Goal: Task Accomplishment & Management: Complete application form

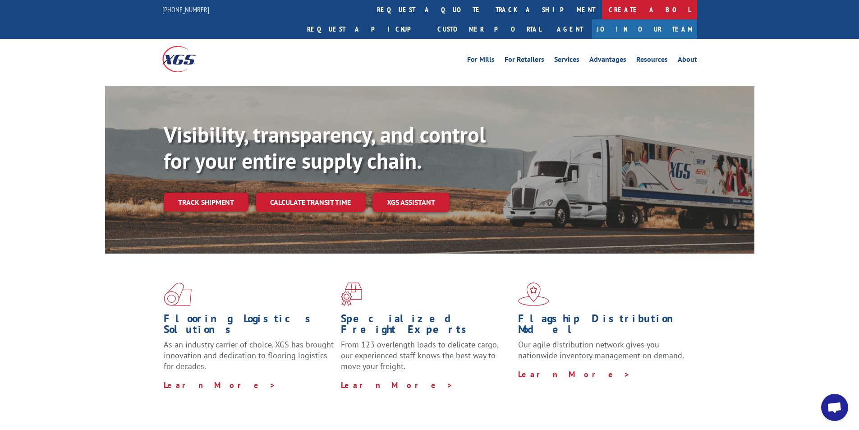
click at [602, 7] on link "Create a BOL" at bounding box center [649, 9] width 95 height 19
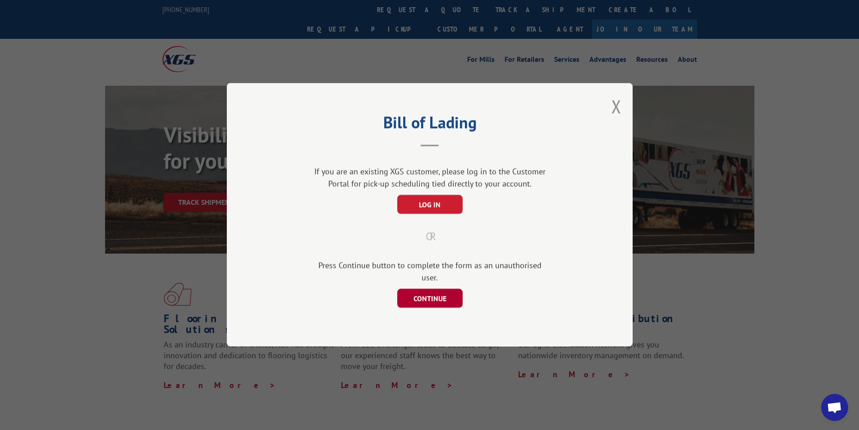
click at [444, 290] on button "CONTINUE" at bounding box center [429, 298] width 65 height 19
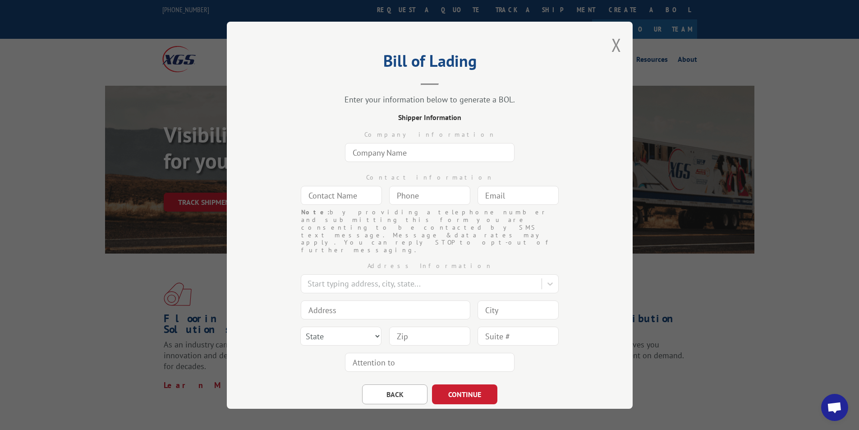
click at [400, 153] on input "text" at bounding box center [430, 152] width 170 height 19
type input "THD SHIP TO STORE #3022"
type input "HOUSE ON A HILL"
type input "[PHONE_NUMBER]"
type input "[DOMAIN_NAME][EMAIL_ADDRESS][DOMAIN_NAME]"
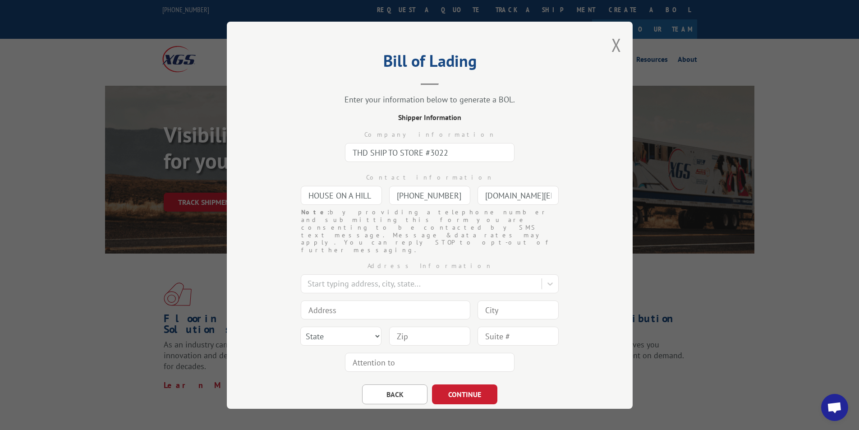
type input "[GEOGRAPHIC_DATA]"
type input "[STREET_ADDRESS]"
type input "[GEOGRAPHIC_DATA]"
select select "GA"
type input "30339"
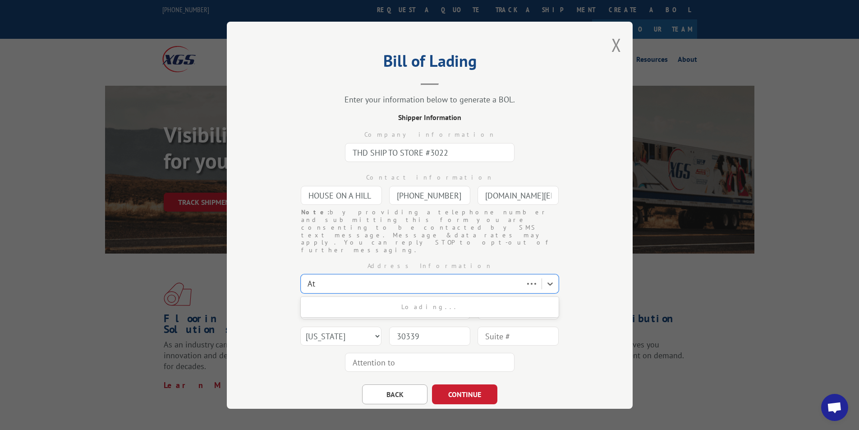
type input "A"
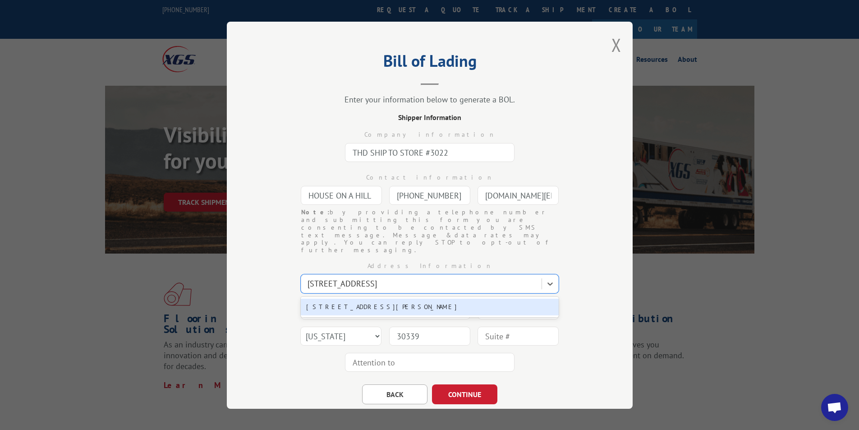
type input "[STREET_ADDRESS]"
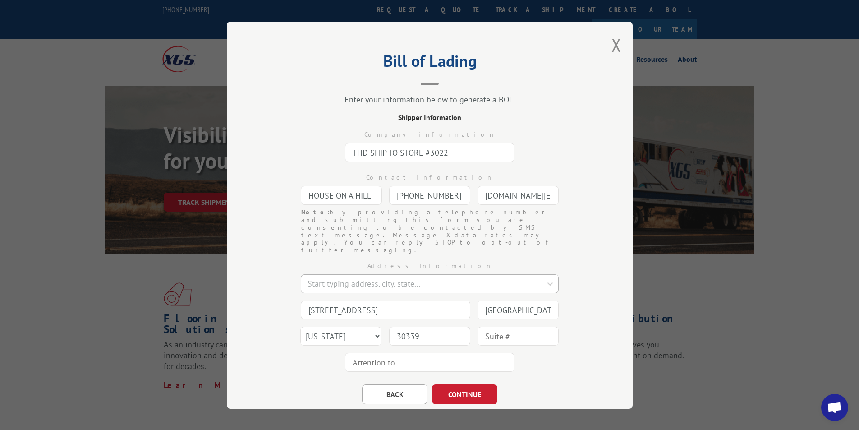
click at [379, 277] on div at bounding box center [423, 283] width 230 height 12
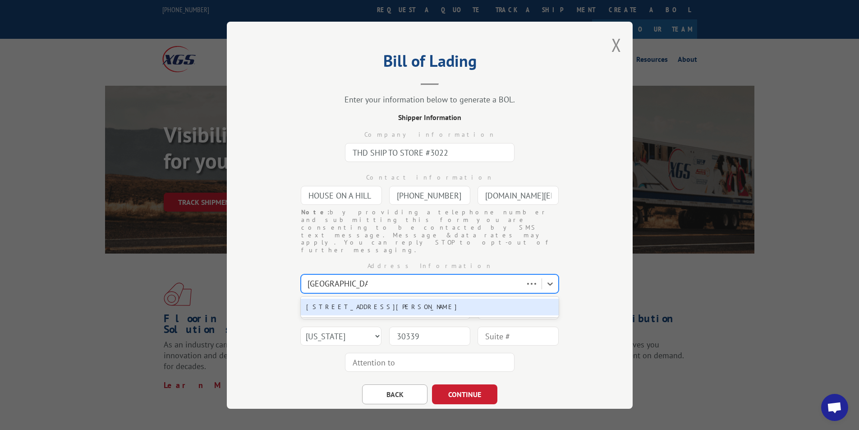
type input "6190 MID RIVERS"
click at [398, 299] on div "[STREET_ADDRESS][PERSON_NAME]" at bounding box center [430, 307] width 258 height 17
type input "[STREET_ADDRESS]"
type input "Saint [PERSON_NAME]"
select select "MO"
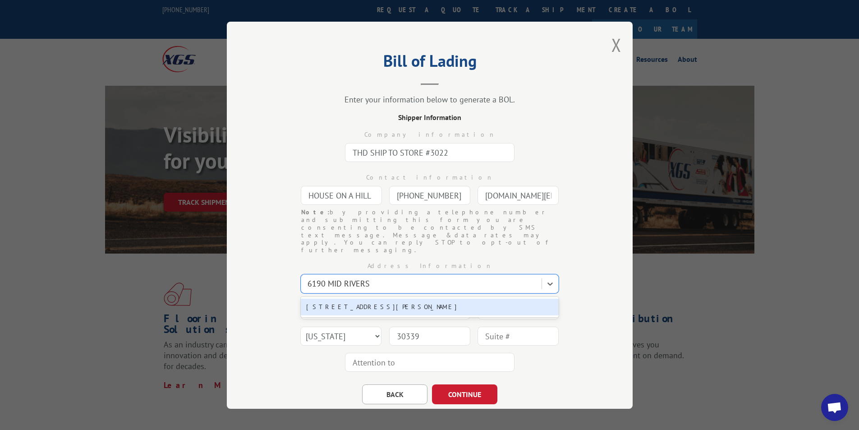
type input "63304"
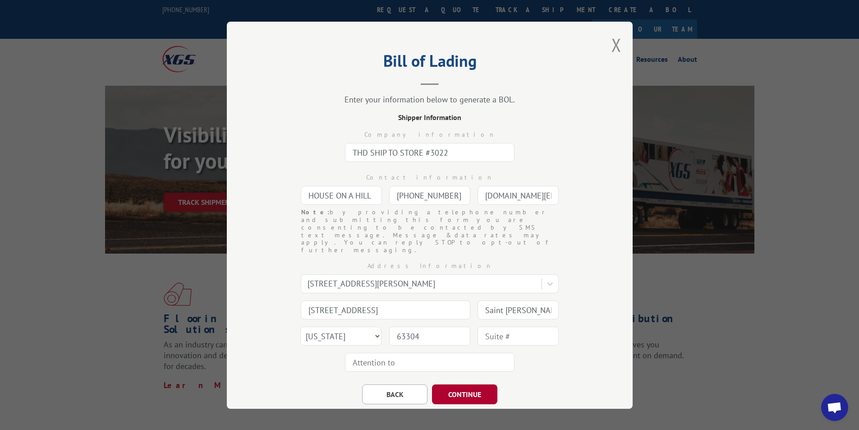
click at [484, 384] on button "CONTINUE" at bounding box center [464, 394] width 65 height 20
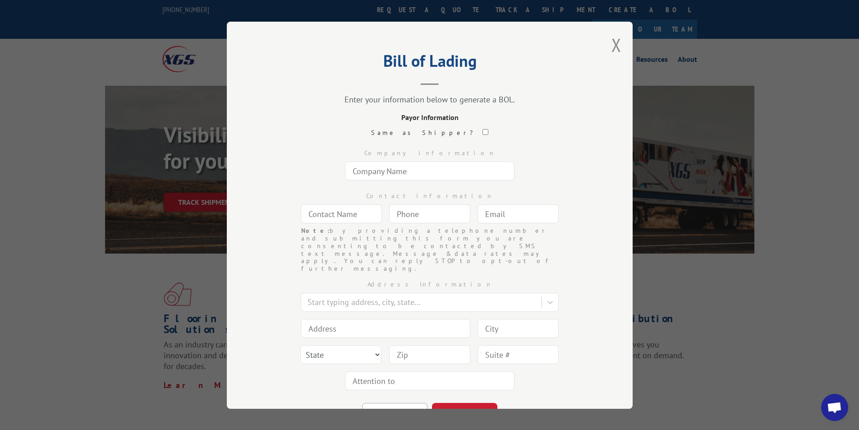
click at [430, 168] on input "text" at bounding box center [430, 170] width 170 height 19
type input "[DOMAIN_NAME] #8119"
type input "FREIGHT PAYABLES"
type input "[DOMAIN_NAME][EMAIL_ADDRESS][DOMAIN_NAME]"
type input "[GEOGRAPHIC_DATA]"
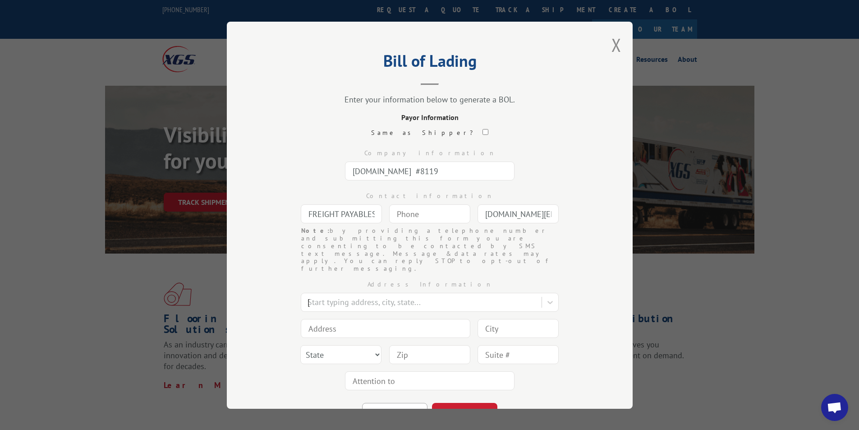
type input "[STREET_ADDRESS]"
type input "[GEOGRAPHIC_DATA]"
select select "GA"
type input "30339"
type input "(___) ___-____"
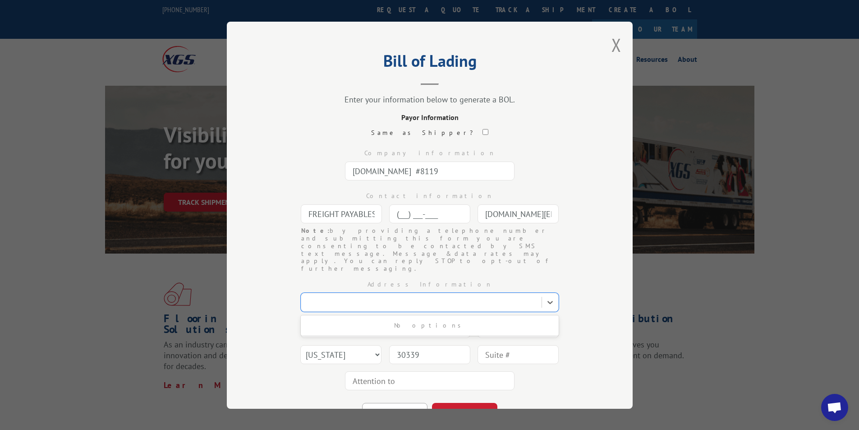
click at [414, 214] on input "(___) ___-____" at bounding box center [429, 213] width 81 height 19
type input "[PHONE_NUMBER]"
click at [464, 403] on button "CONTINUE" at bounding box center [464, 413] width 65 height 20
click at [361, 175] on input "text" at bounding box center [430, 170] width 170 height 19
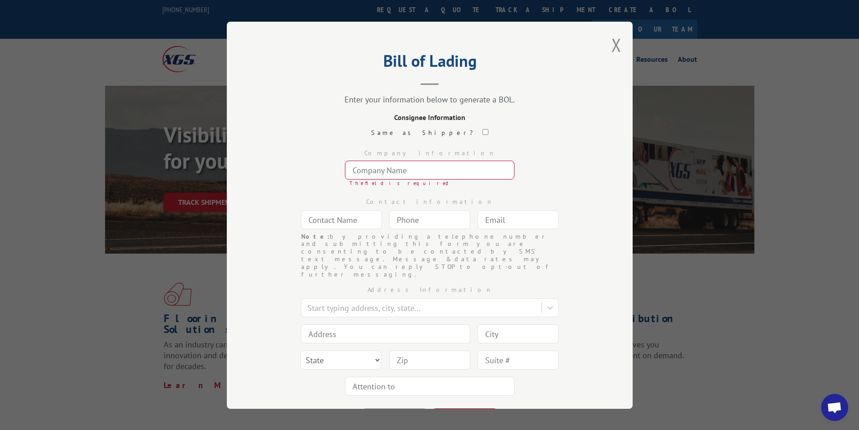
click at [379, 408] on button "BACK" at bounding box center [394, 418] width 65 height 20
select select "GA"
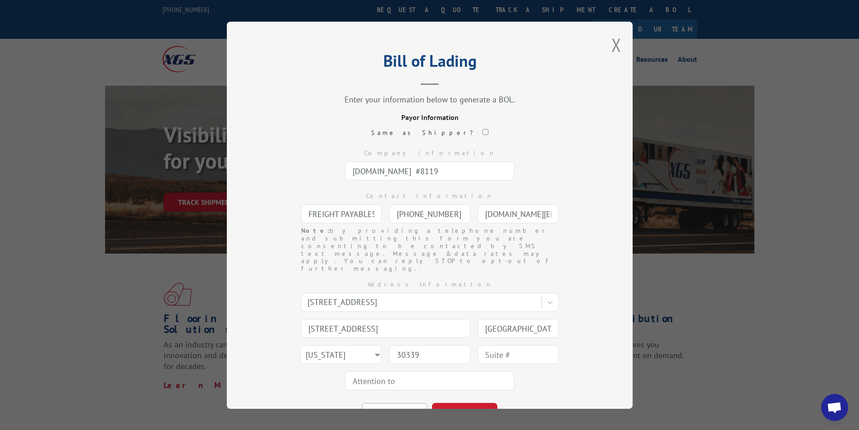
click at [379, 403] on button "BACK" at bounding box center [394, 413] width 65 height 20
select select "MO"
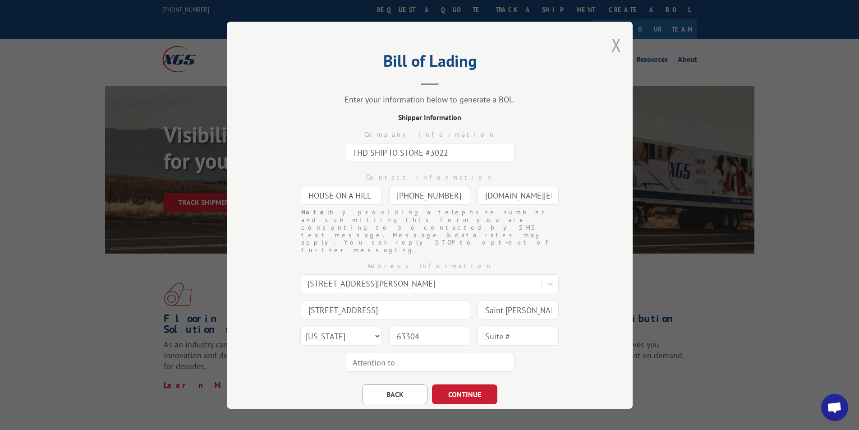
click at [617, 42] on button "Close modal" at bounding box center [617, 45] width 10 height 24
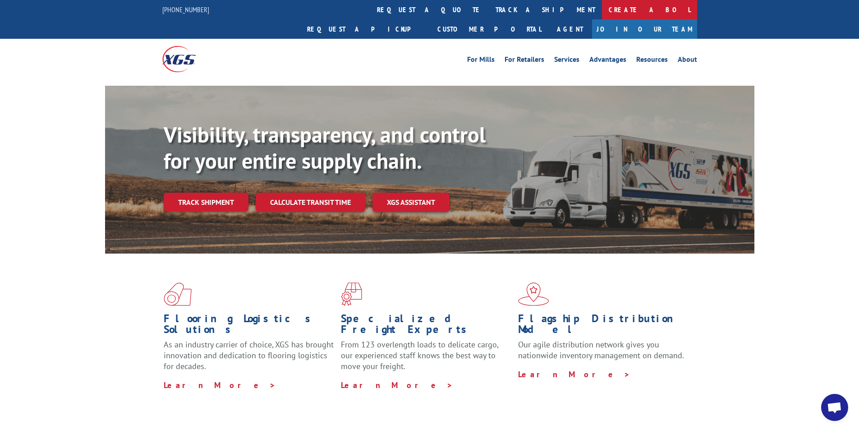
click at [602, 6] on link "Create a BOL" at bounding box center [649, 9] width 95 height 19
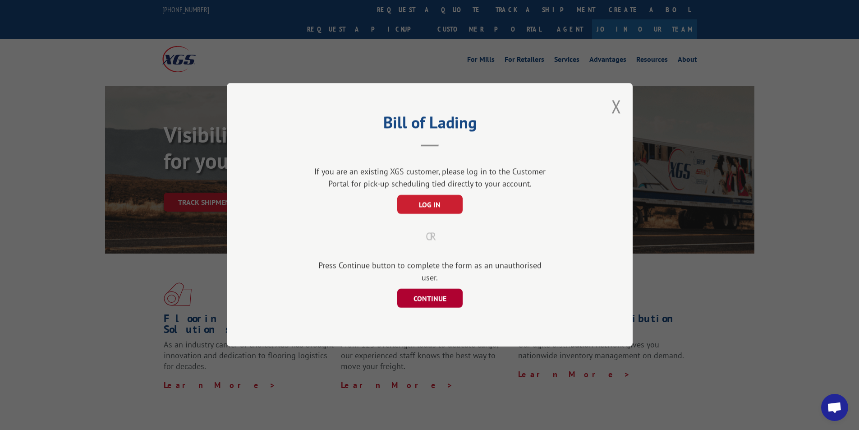
click at [433, 295] on button "CONTINUE" at bounding box center [429, 298] width 65 height 19
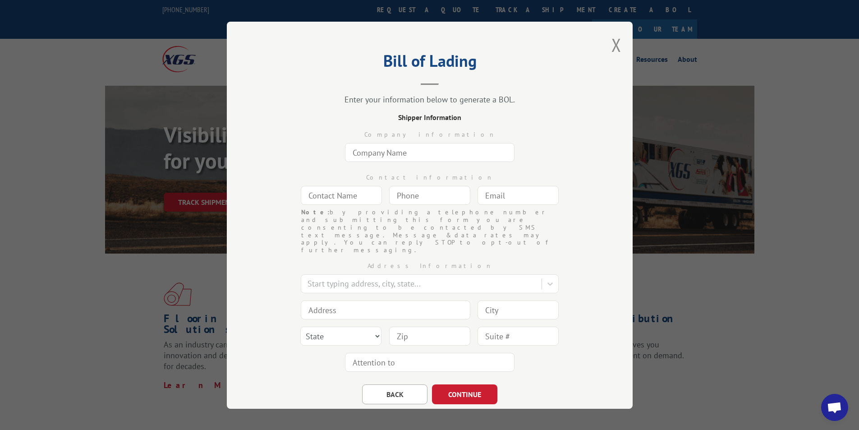
click at [389, 147] on input "text" at bounding box center [430, 152] width 170 height 19
type input "VT OF [US_STATE]"
type input "ANGEL"
type input "[EMAIL_ADDRESS][DOMAIN_NAME]"
type input "[GEOGRAPHIC_DATA]"
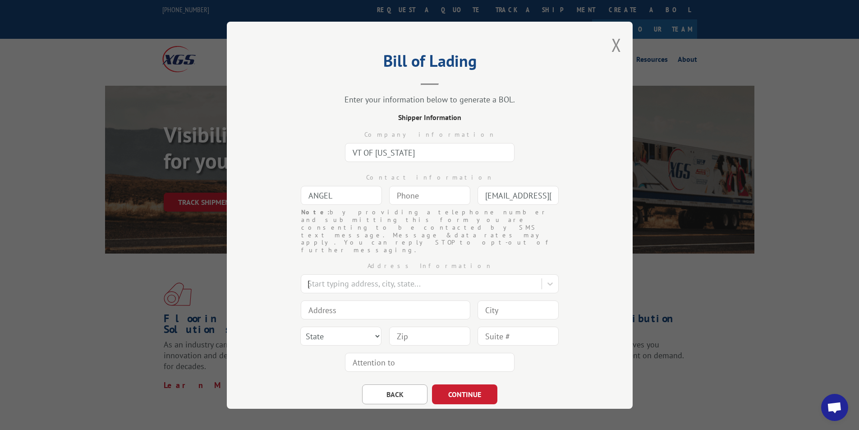
type input "1351 [PERSON_NAME] Cir NW"
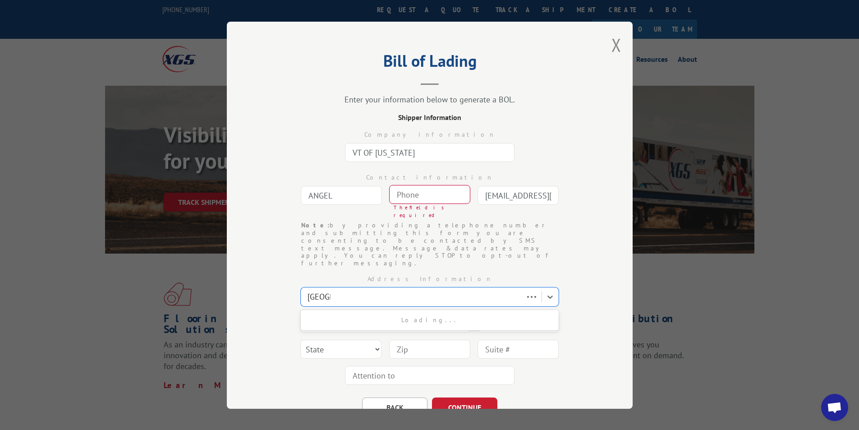
type input "[GEOGRAPHIC_DATA]"
select select "GA"
type input "30165"
type input "(___) ___-____"
click at [403, 195] on input "(___) ___-____" at bounding box center [429, 194] width 81 height 19
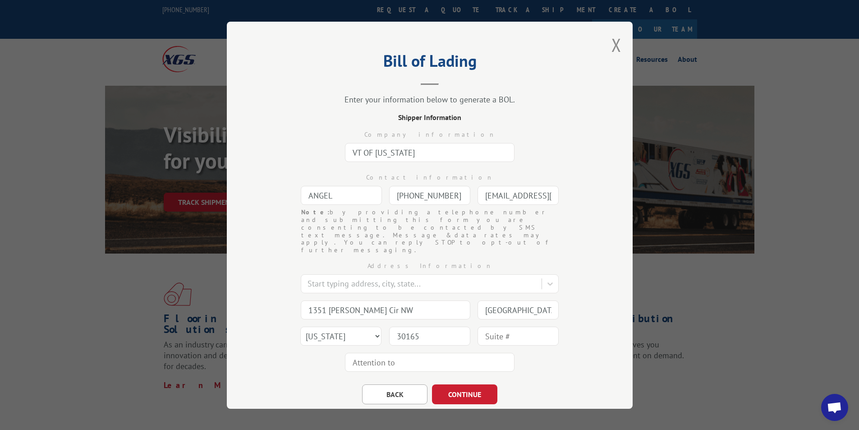
type input "[PHONE_NUMBER]"
click at [461, 384] on button "CONTINUE" at bounding box center [464, 394] width 65 height 20
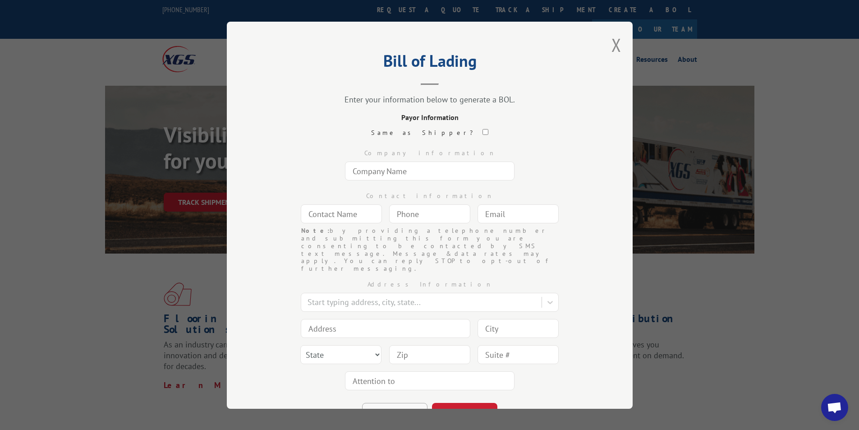
click at [392, 403] on button "BACK" at bounding box center [394, 413] width 65 height 20
select select "GA"
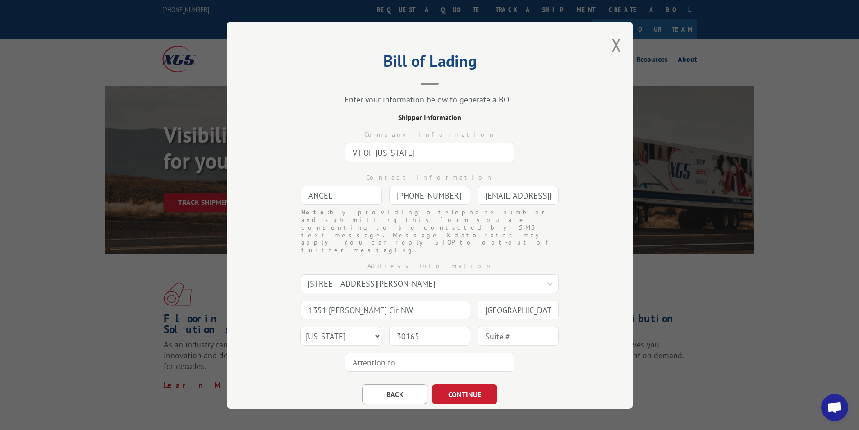
click at [415, 150] on input "VT OF [US_STATE]" at bounding box center [430, 152] width 170 height 19
type input "V"
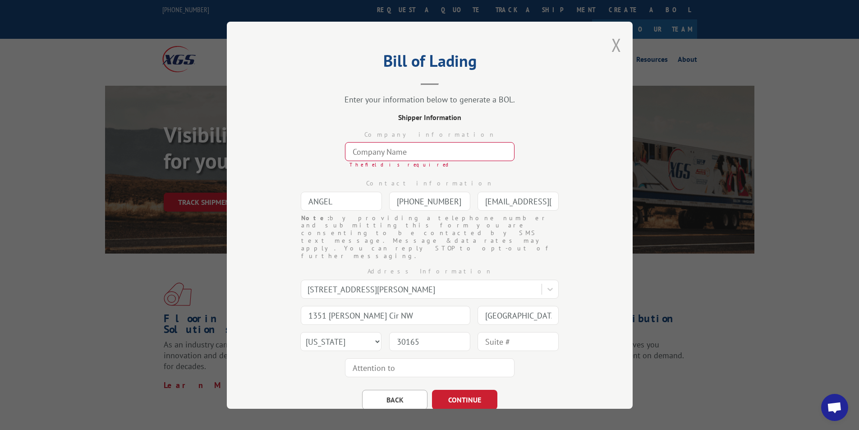
click at [613, 45] on button "Close modal" at bounding box center [617, 45] width 10 height 24
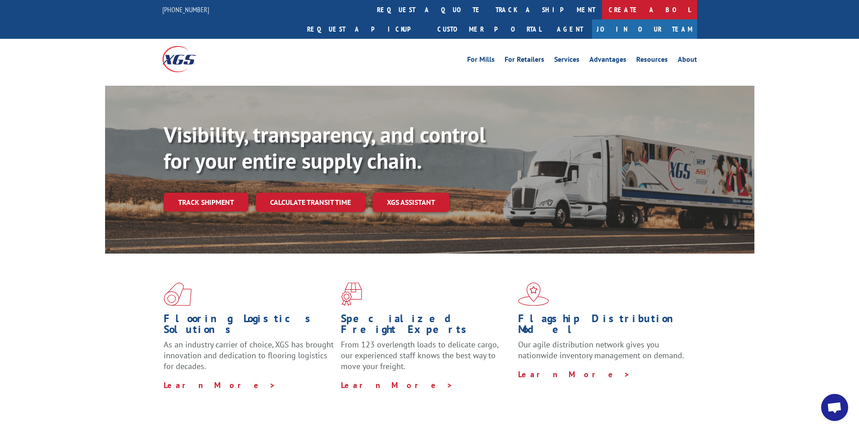
click at [602, 9] on link "Create a BOL" at bounding box center [649, 9] width 95 height 19
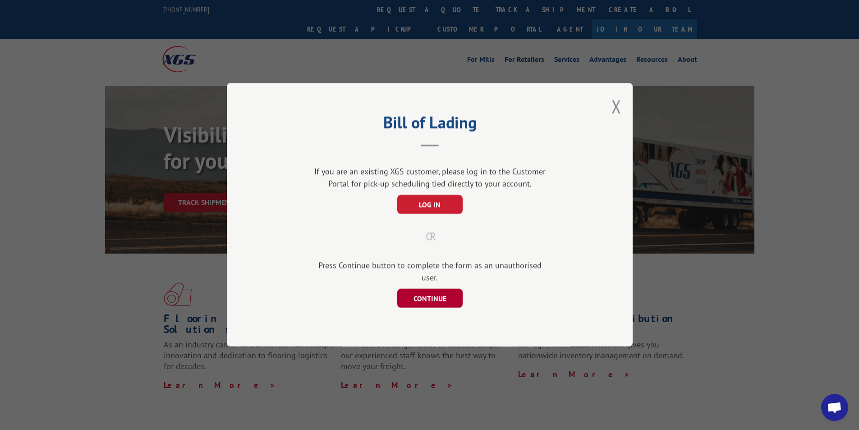
click at [424, 291] on button "CONTINUE" at bounding box center [429, 298] width 65 height 19
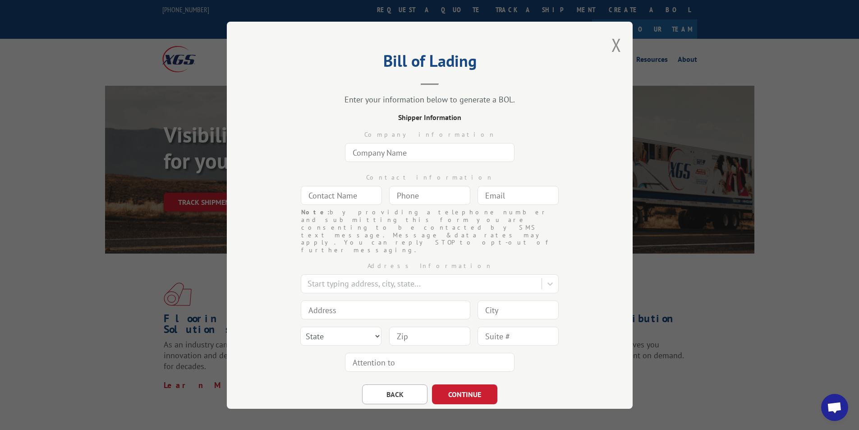
click at [352, 153] on input "text" at bounding box center [430, 152] width 170 height 19
type input "[DOMAIN_NAME] #8119"
type input "ANGEL"
type input "[DOMAIN_NAME][EMAIL_ADDRESS][DOMAIN_NAME]"
type input "[GEOGRAPHIC_DATA]"
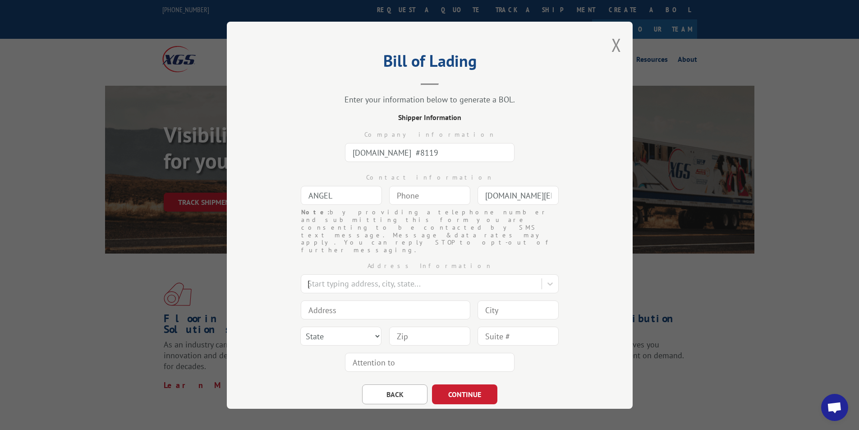
type input "1351 [PERSON_NAME] Cir NW"
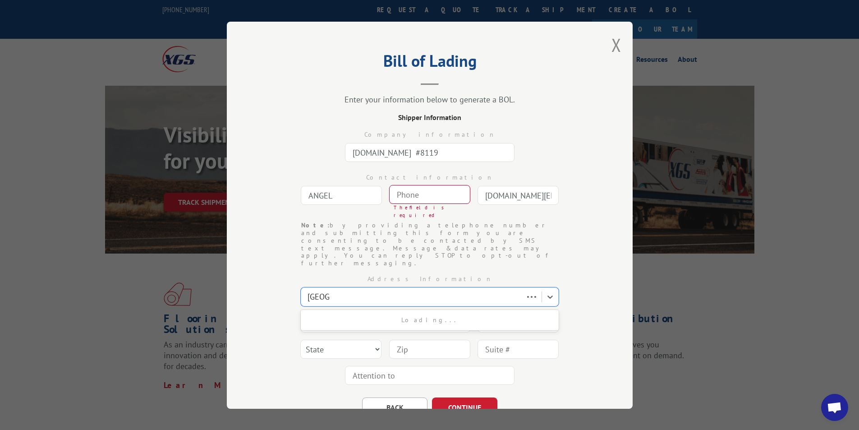
type input "[GEOGRAPHIC_DATA]"
select select "GA"
type input "30165"
type input "(___) ___-____"
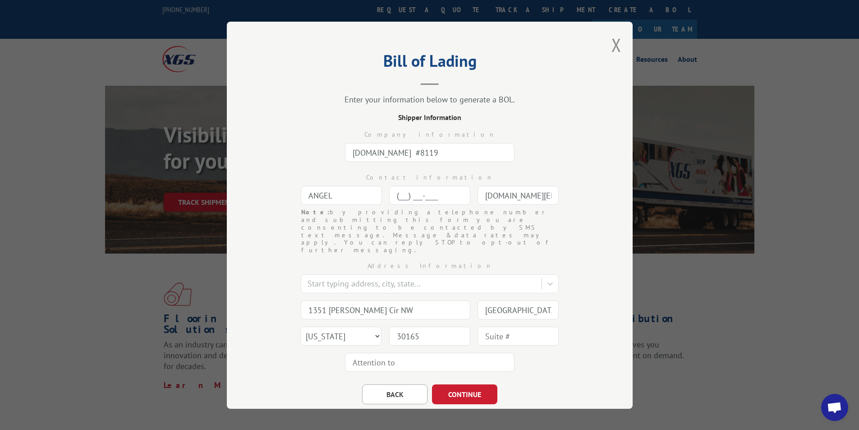
click at [409, 193] on input "(___) ___-____" at bounding box center [429, 195] width 81 height 19
type input "[PHONE_NUMBER]"
click at [451, 384] on button "CONTINUE" at bounding box center [464, 394] width 65 height 20
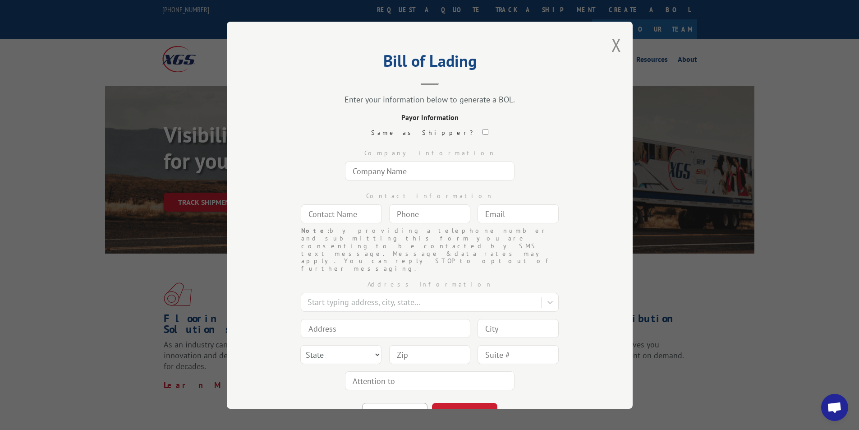
click at [434, 173] on input "text" at bounding box center [430, 170] width 170 height 19
type input "[DOMAIN_NAME] #8119"
type input "FREIGHT PAYABLES"
type input "[DOMAIN_NAME][EMAIL_ADDRESS][DOMAIN_NAME]"
type input "[GEOGRAPHIC_DATA]"
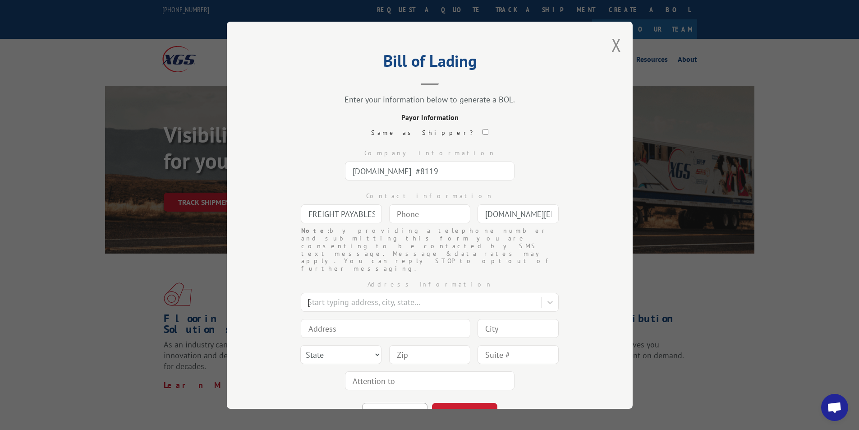
type input "[STREET_ADDRESS]"
type input "[GEOGRAPHIC_DATA]"
select select "GA"
type input "30339"
type input "(___) ___-____"
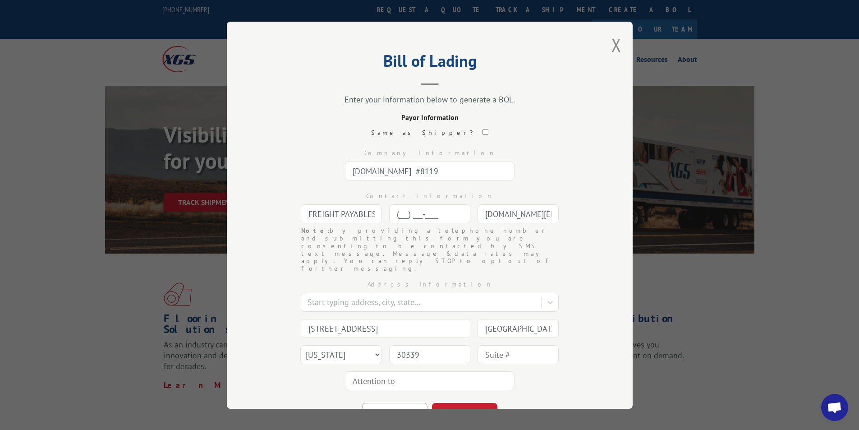
click at [398, 216] on input "(___) ___-____" at bounding box center [429, 213] width 81 height 19
type input "[PHONE_NUMBER]"
click at [448, 403] on button "CONTINUE" at bounding box center [464, 413] width 65 height 20
click at [418, 166] on input "text" at bounding box center [430, 170] width 170 height 19
type input "THD SHIP TO STORE # 3022"
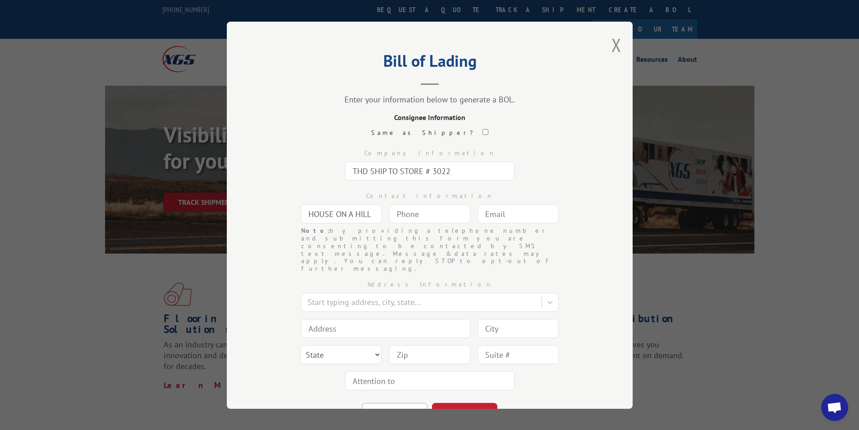
type input "HOUSE ON A HILL"
type input "[PHONE_NUMBER]"
type input "[DOMAIN_NAME][EMAIL_ADDRESS][DOMAIN_NAME]"
type input "[GEOGRAPHIC_DATA]"
type input "1351 [PERSON_NAME] Cir NW"
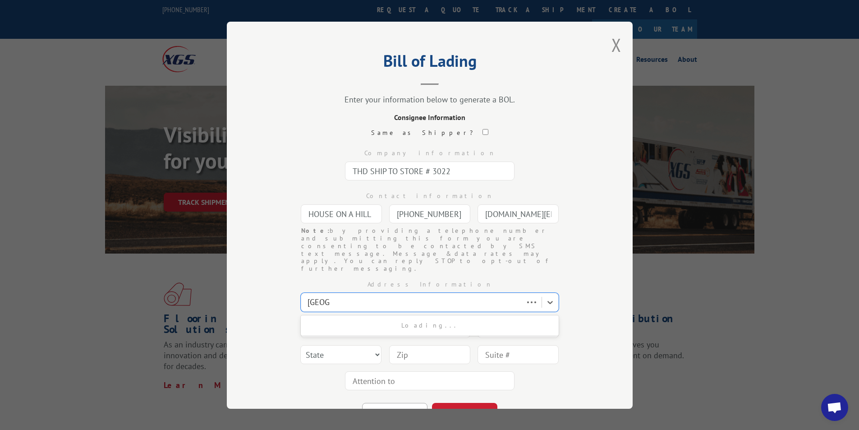
type input "[GEOGRAPHIC_DATA]"
select select "GA"
type input "30165"
type input "R"
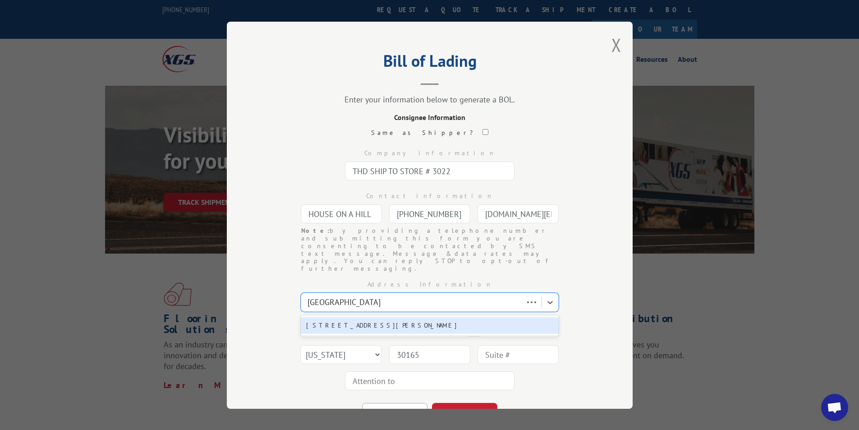
type input "[STREET_ADDRESS]"
click at [373, 317] on div "[STREET_ADDRESS][PERSON_NAME]" at bounding box center [430, 325] width 258 height 17
type input "[STREET_ADDRESS]"
type input "Saint [PERSON_NAME]"
select select "MO"
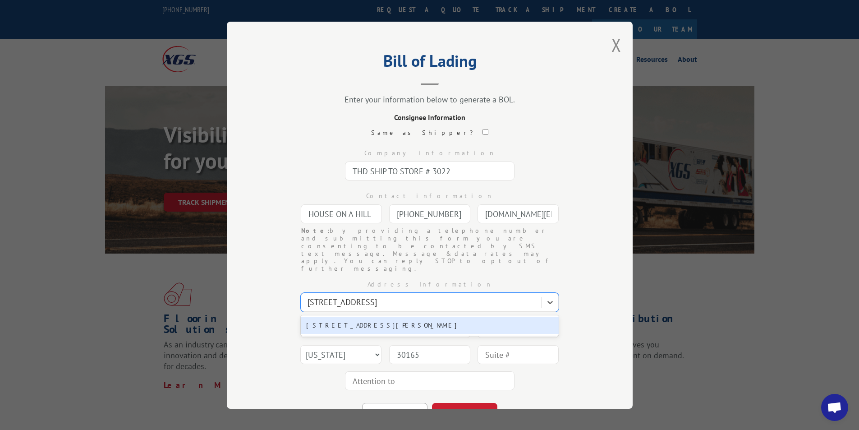
type input "63304"
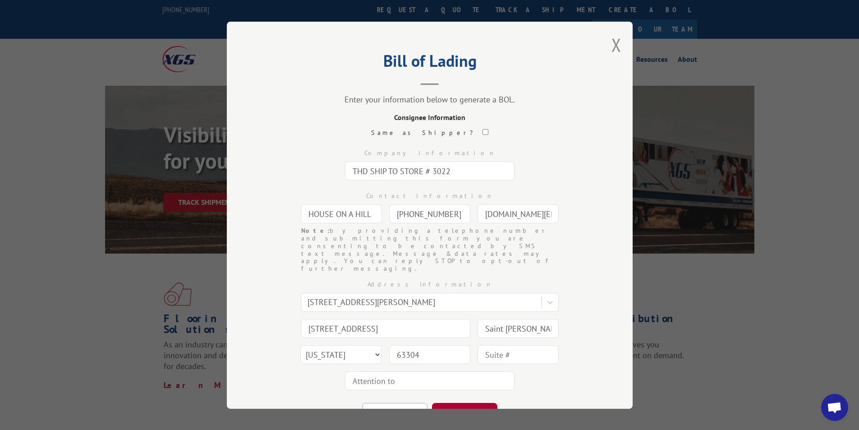
click at [461, 403] on button "CONTINUE" at bounding box center [464, 413] width 65 height 20
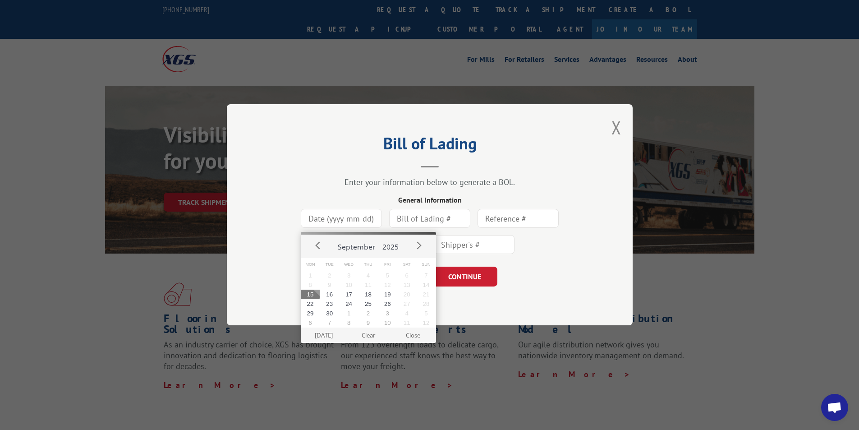
click at [337, 217] on input at bounding box center [341, 218] width 81 height 19
click at [309, 296] on button "15" at bounding box center [310, 294] width 19 height 9
type input "[DATE]"
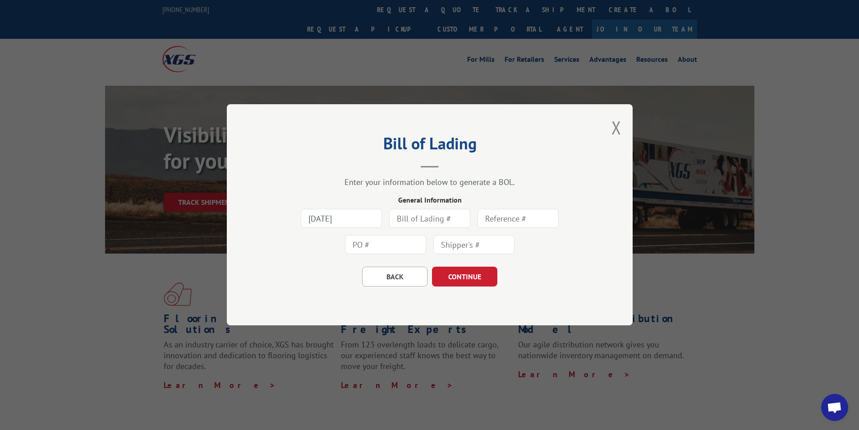
click at [433, 219] on input "text" at bounding box center [429, 218] width 81 height 19
type input "424024"
type input "2255/709"
click at [467, 277] on button "CONTINUE" at bounding box center [464, 277] width 65 height 20
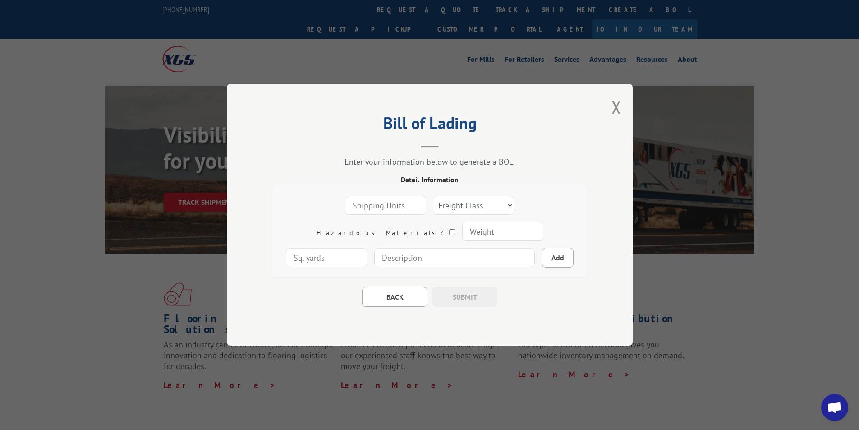
click at [351, 204] on input "number" at bounding box center [385, 205] width 81 height 19
type input "1"
click at [381, 203] on input "1" at bounding box center [385, 205] width 81 height 19
click at [471, 200] on select "Freight Class 50 55 60 65 70 77 85 92 100 110 125 150 175 200 250 300 400 500 C…" at bounding box center [473, 205] width 81 height 19
select select "92"
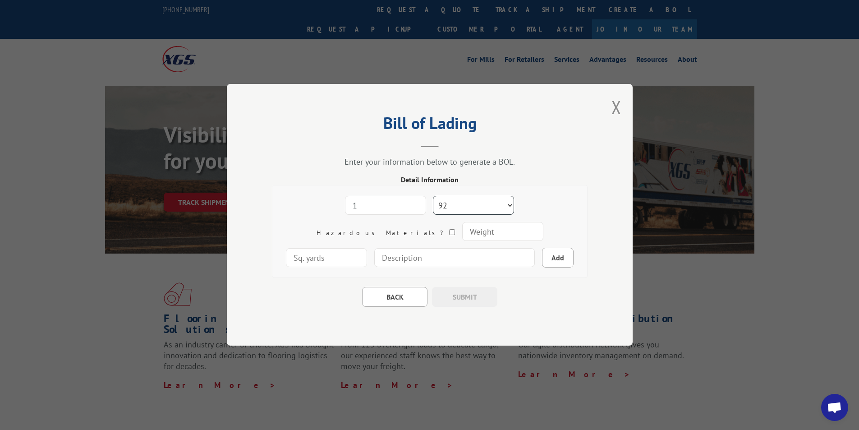
click at [433, 196] on select "Freight Class 50 55 60 65 70 77 85 92 100 110 125 150 175 200 250 300 400 500 C…" at bounding box center [473, 205] width 81 height 19
click at [462, 231] on input "number" at bounding box center [502, 231] width 81 height 19
type input "270"
type input "E-COM STRETTA 105" x 31" x 13""
click at [542, 261] on button "Add" at bounding box center [558, 258] width 32 height 20
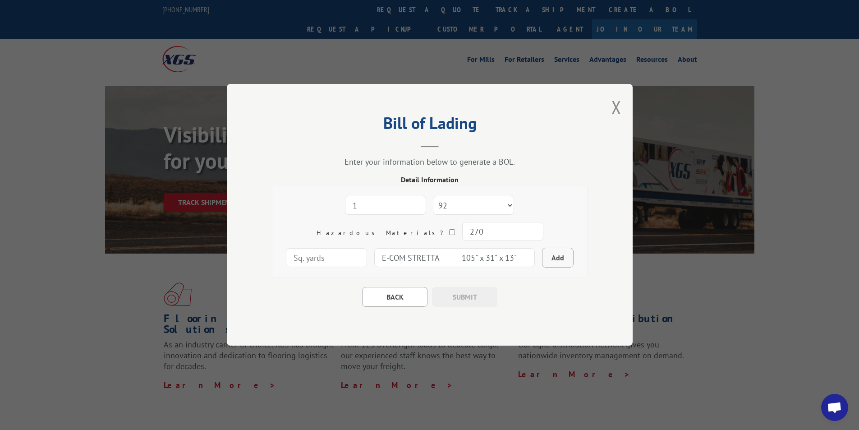
select select
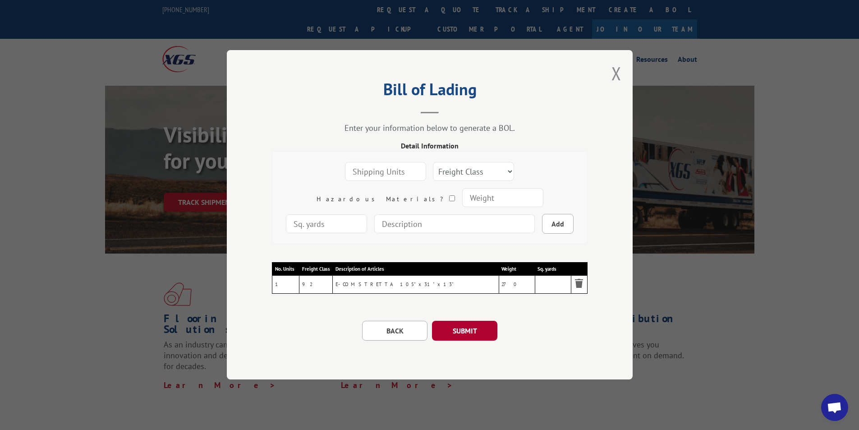
click at [458, 333] on button "SUBMIT" at bounding box center [464, 331] width 65 height 20
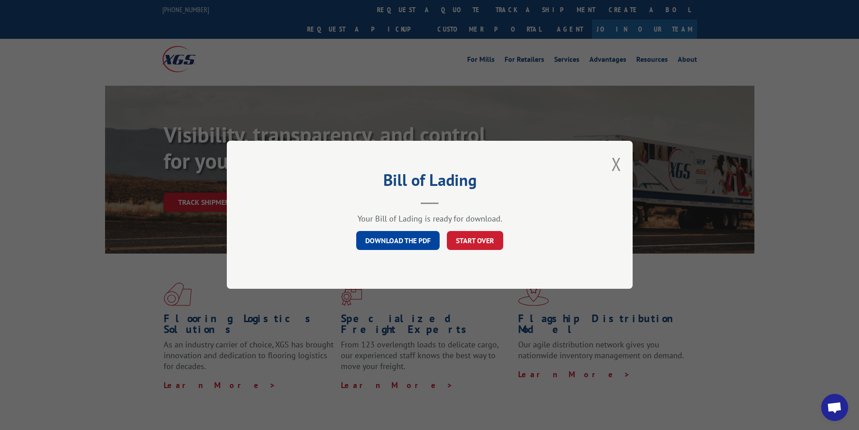
click at [410, 239] on link "DOWNLOAD THE PDF" at bounding box center [397, 240] width 83 height 19
